Goal: Task Accomplishment & Management: Complete application form

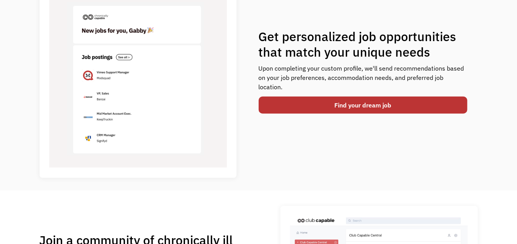
scroll to position [469, 0]
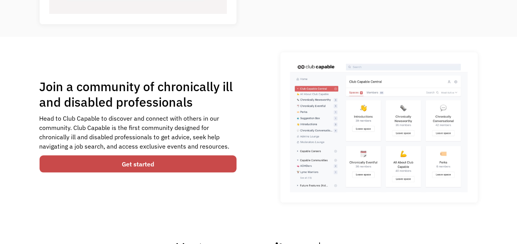
click at [132, 163] on link "Get started" at bounding box center [138, 164] width 197 height 17
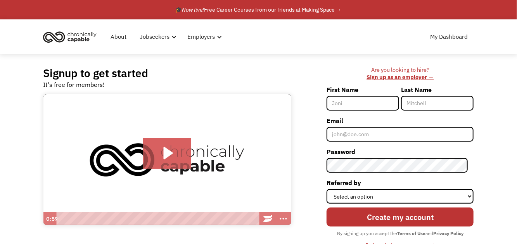
click at [346, 105] on input "First Name" at bounding box center [363, 103] width 73 height 15
type input "[PERSON_NAME]"
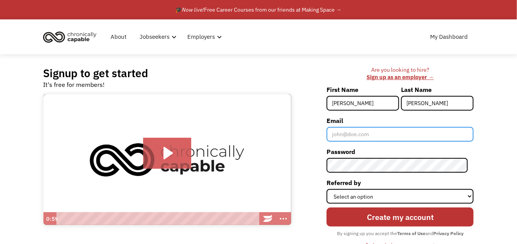
click at [356, 137] on input "Email" at bounding box center [400, 134] width 147 height 15
type input "[EMAIL_ADDRESS][DOMAIN_NAME]"
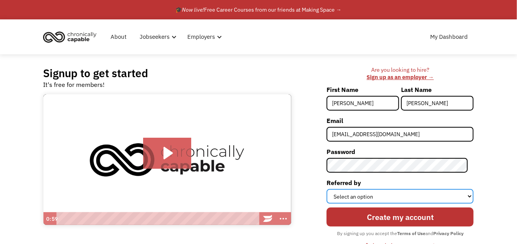
click at [341, 199] on select "Select an option Instagram Facebook Twitter Search Engine News Article Word of …" at bounding box center [400, 196] width 147 height 15
select select "Word of Mouth"
click at [333, 189] on select "Select an option Instagram Facebook Twitter Search Engine News Article Word of …" at bounding box center [400, 196] width 147 height 15
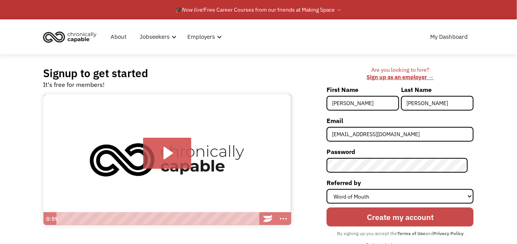
click at [403, 217] on input "Create my account" at bounding box center [400, 217] width 147 height 19
